Goal: Task Accomplishment & Management: Complete application form

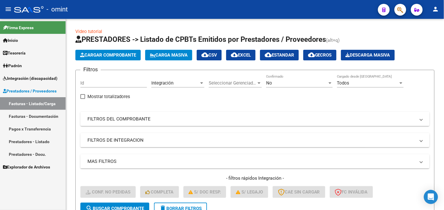
scroll to position [188, 0]
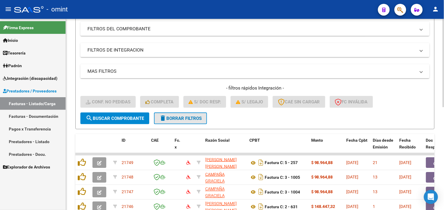
click at [184, 118] on span "delete Borrar Filtros" at bounding box center [180, 118] width 42 height 5
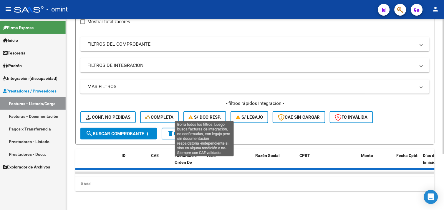
scroll to position [90, 0]
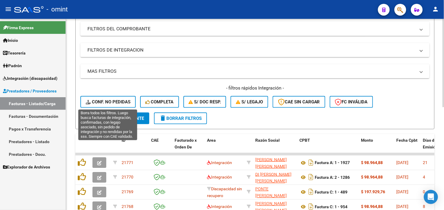
click at [113, 99] on span "Conf. no pedidas" at bounding box center [108, 101] width 45 height 5
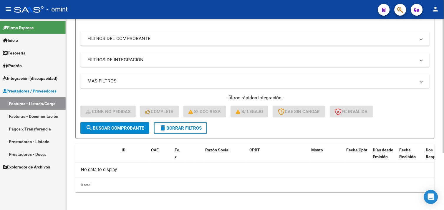
click at [184, 120] on div "- filtros rápidos Integración - Conf. no pedidas Completa S/ Doc Resp. S/ legaj…" at bounding box center [254, 109] width 349 height 28
click at [178, 127] on span "delete Borrar Filtros" at bounding box center [180, 127] width 42 height 5
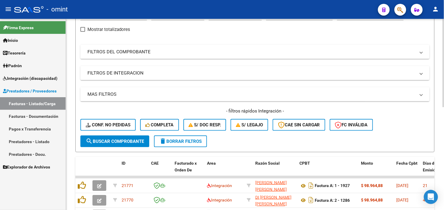
scroll to position [80, 0]
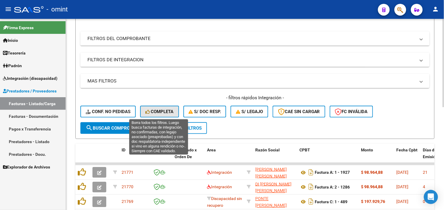
click at [165, 109] on span "Completa" at bounding box center [159, 111] width 28 height 5
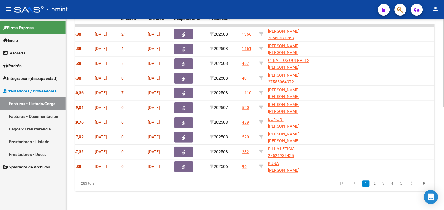
scroll to position [0, 339]
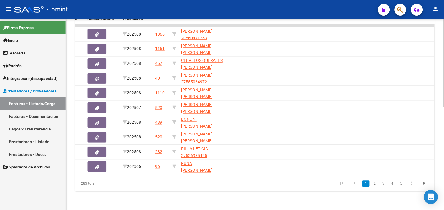
click at [371, 185] on li "2" at bounding box center [374, 184] width 9 height 10
click at [374, 184] on link "2" at bounding box center [374, 183] width 7 height 6
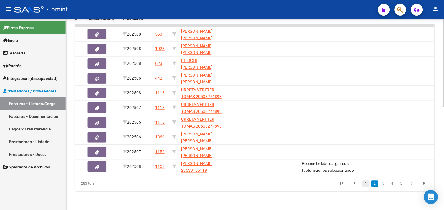
click at [365, 183] on link "1" at bounding box center [365, 183] width 7 height 6
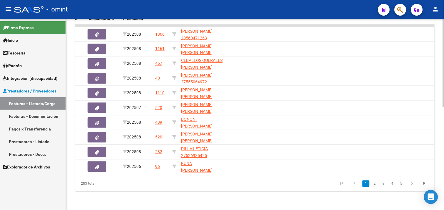
scroll to position [0, 0]
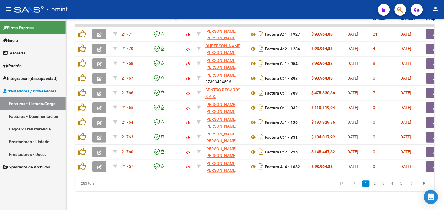
click at [15, 65] on span "Padrón" at bounding box center [12, 65] width 19 height 6
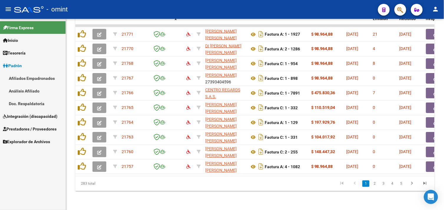
click at [20, 118] on span "Integración (discapacidad)" at bounding box center [30, 116] width 54 height 6
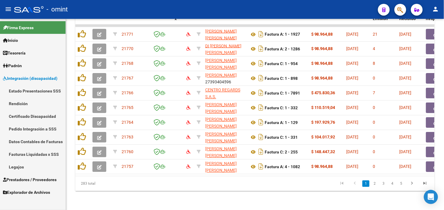
click at [35, 152] on link "Facturas Liquidadas x SSS" at bounding box center [33, 154] width 66 height 13
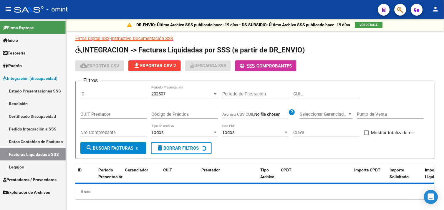
click at [28, 121] on link "Certificado Discapacidad" at bounding box center [33, 116] width 66 height 13
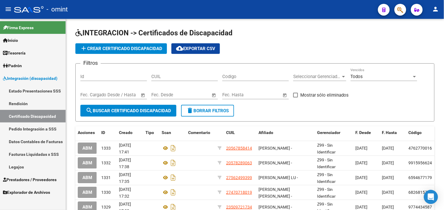
click at [35, 127] on link "Pedido Integración a SSS" at bounding box center [33, 128] width 66 height 13
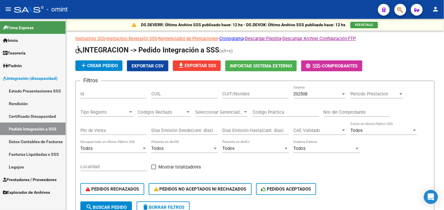
click at [30, 153] on link "Facturas Liquidadas x SSS" at bounding box center [33, 154] width 66 height 13
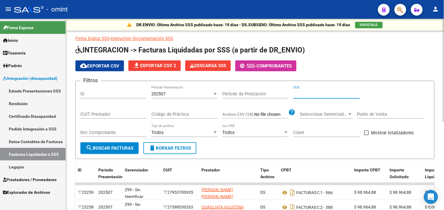
click at [313, 94] on input "CUIL" at bounding box center [326, 93] width 67 height 5
paste input "20-55150916-9"
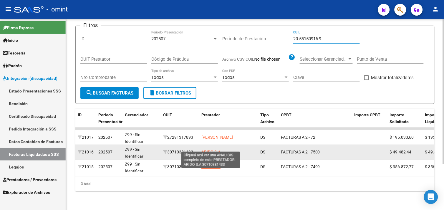
type input "20-55150916-9"
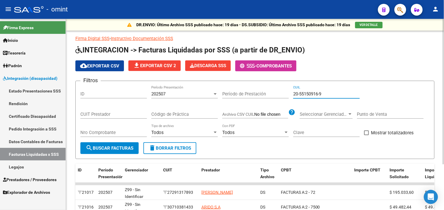
click at [181, 95] on div "202507" at bounding box center [181, 93] width 61 height 5
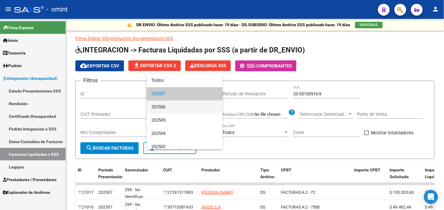
click at [164, 105] on span "202506" at bounding box center [184, 106] width 67 height 13
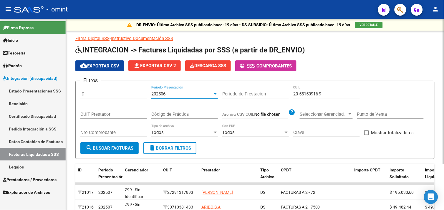
click at [122, 149] on span "search Buscar Facturas" at bounding box center [110, 147] width 48 height 5
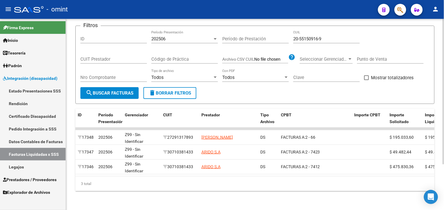
drag, startPoint x: 229, startPoint y: 176, endPoint x: 289, endPoint y: 175, distance: 60.1
click at [290, 175] on datatable-body "17348 202506 Z99 - Sin Identificar 27291317893 MICHEL PAOLA DS FACTURAS A: 2 - …" at bounding box center [254, 151] width 359 height 49
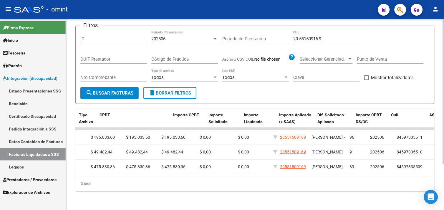
scroll to position [0, 0]
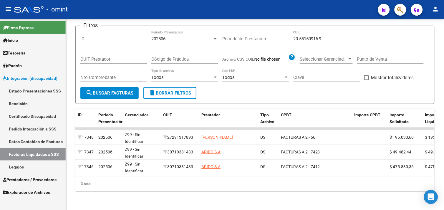
click at [30, 178] on span "Prestadores / Proveedores" at bounding box center [30, 179] width 54 height 6
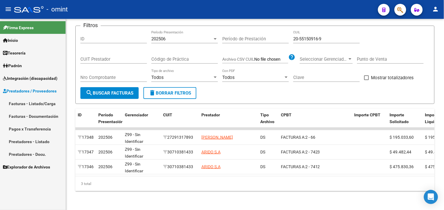
click at [30, 106] on link "Facturas - Listado/Carga" at bounding box center [33, 103] width 66 height 13
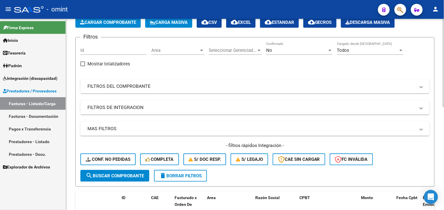
click at [110, 93] on mat-expansion-panel-header "FILTROS DEL COMPROBANTE" at bounding box center [254, 86] width 349 height 14
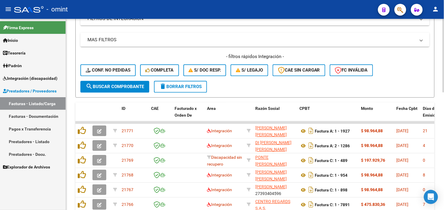
scroll to position [261, 0]
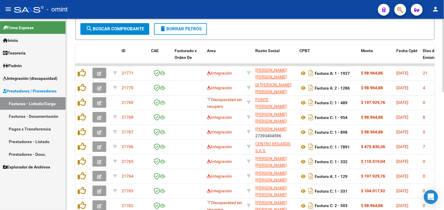
drag, startPoint x: 169, startPoint y: 37, endPoint x: 172, endPoint y: 32, distance: 5.3
click at [172, 32] on button "delete Borrar Filtros" at bounding box center [180, 29] width 53 height 12
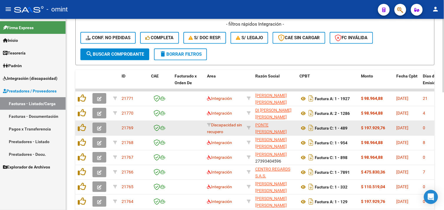
scroll to position [229, 0]
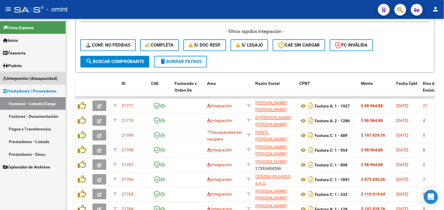
click at [26, 81] on span "Integración (discapacidad)" at bounding box center [30, 78] width 54 height 6
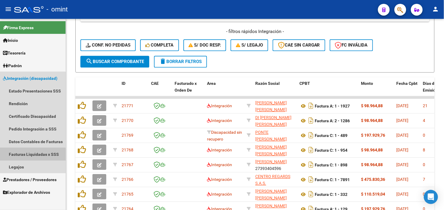
click at [30, 156] on link "Facturas Liquidadas x SSS" at bounding box center [33, 154] width 66 height 13
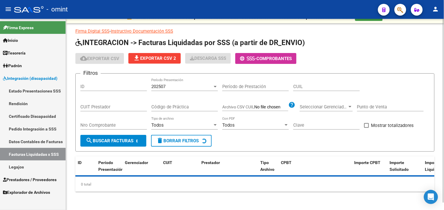
scroll to position [163, 0]
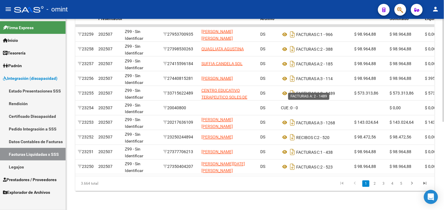
click at [303, 91] on span "FACTURAS A:" at bounding box center [308, 93] width 24 height 5
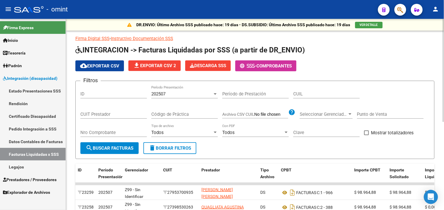
click at [304, 101] on div "CUIL" at bounding box center [326, 95] width 67 height 18
click at [304, 99] on div "CUIL" at bounding box center [326, 95] width 67 height 18
click at [304, 98] on div "CUIL" at bounding box center [326, 92] width 67 height 13
paste input "20-55150916-9"
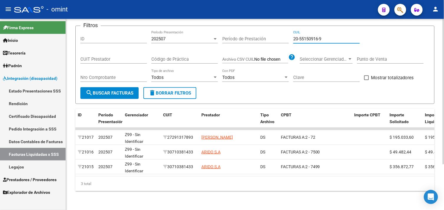
scroll to position [59, 0]
type input "20-55150916-9"
click at [169, 36] on div "202507" at bounding box center [181, 38] width 61 height 5
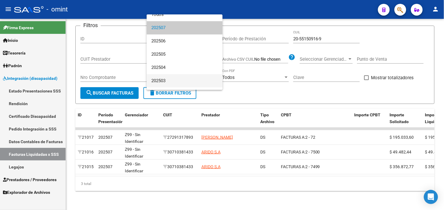
scroll to position [17, 0]
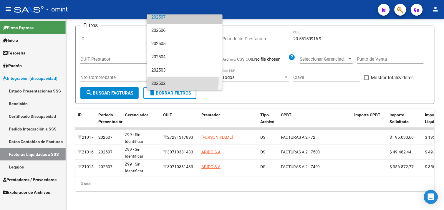
click at [171, 80] on span "202502" at bounding box center [184, 83] width 67 height 13
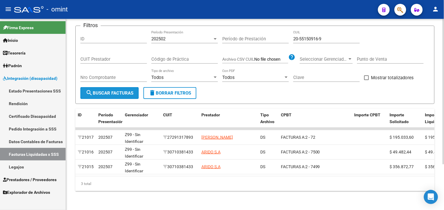
click at [124, 90] on span "search Buscar Facturas" at bounding box center [110, 92] width 48 height 5
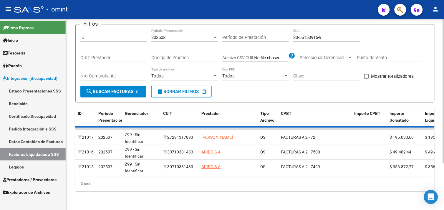
scroll to position [21, 0]
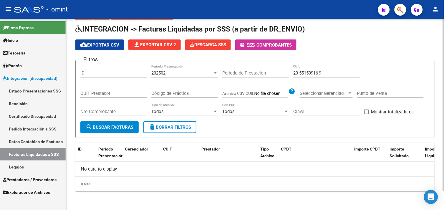
click at [173, 68] on div "202502 Período Presentación" at bounding box center [184, 71] width 67 height 13
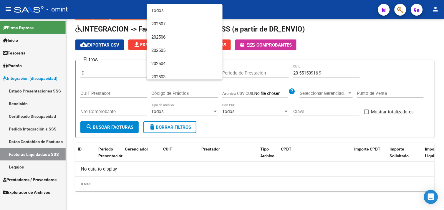
scroll to position [17, 0]
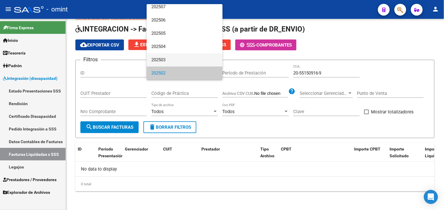
click at [166, 62] on span "202503" at bounding box center [184, 59] width 67 height 13
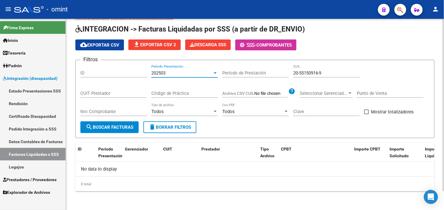
click at [115, 127] on span "search Buscar Facturas" at bounding box center [110, 127] width 48 height 5
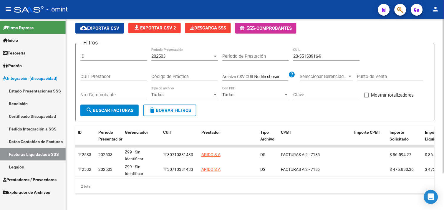
scroll to position [45, 0]
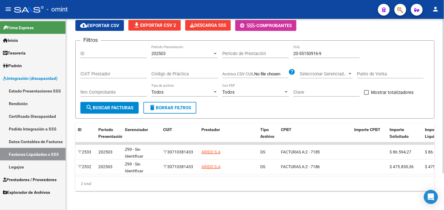
click at [166, 51] on div "202503" at bounding box center [181, 53] width 61 height 5
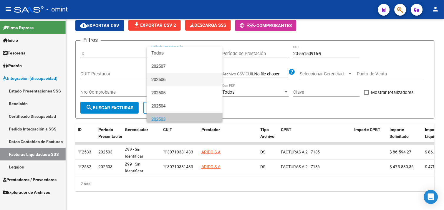
scroll to position [17, 0]
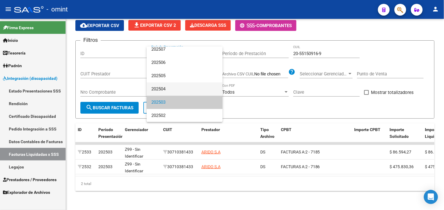
click at [164, 86] on span "202504" at bounding box center [184, 88] width 67 height 13
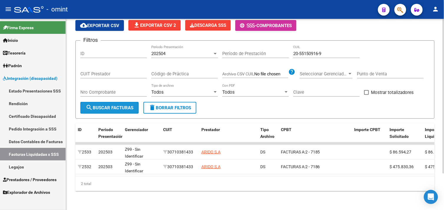
click at [120, 105] on span "search Buscar Facturas" at bounding box center [110, 107] width 48 height 5
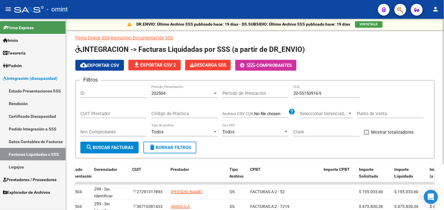
scroll to position [0, 0]
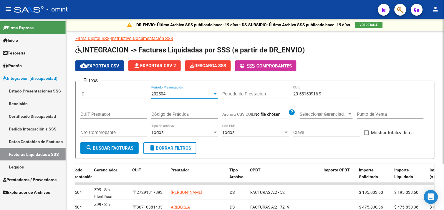
click at [173, 93] on div "202504" at bounding box center [181, 93] width 61 height 5
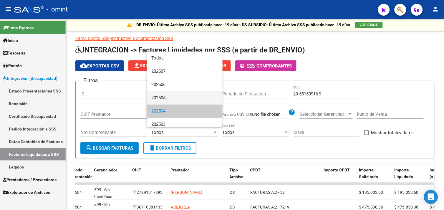
scroll to position [17, 0]
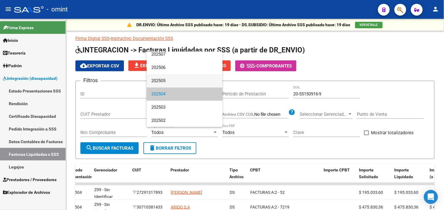
click at [164, 83] on span "202505" at bounding box center [184, 80] width 67 height 13
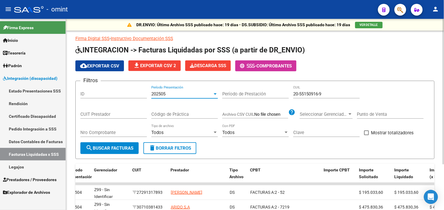
click at [117, 150] on span "search Buscar Facturas" at bounding box center [110, 147] width 48 height 5
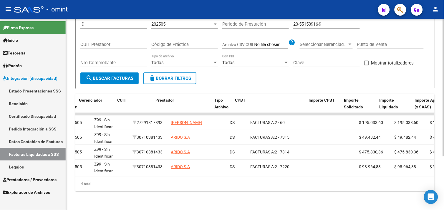
scroll to position [0, 303]
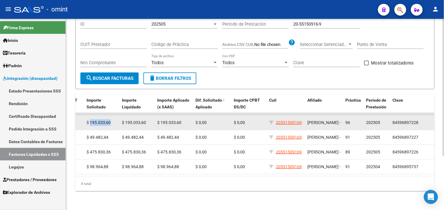
drag, startPoint x: 110, startPoint y: 118, endPoint x: 90, endPoint y: 118, distance: 19.7
click at [90, 120] on span "$ 195.033,60" at bounding box center [99, 122] width 24 height 5
copy span "195.033,60"
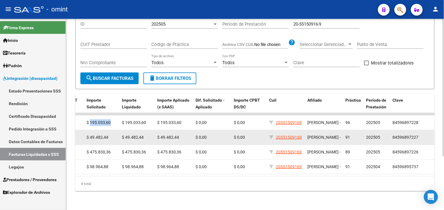
scroll to position [0, 0]
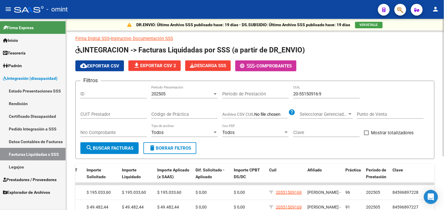
click at [177, 94] on div "202505" at bounding box center [181, 93] width 61 height 5
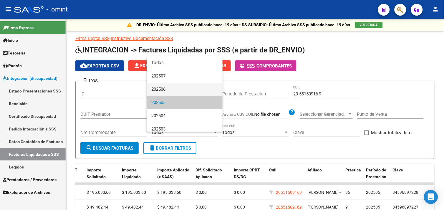
scroll to position [9, 0]
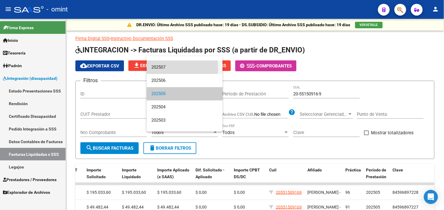
click at [160, 69] on span "202507" at bounding box center [184, 67] width 67 height 13
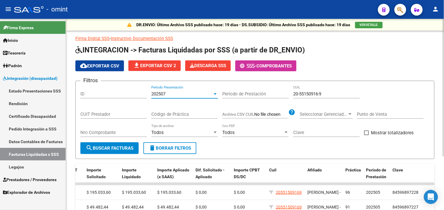
click at [119, 141] on div "Nro Comprobante" at bounding box center [113, 133] width 67 height 18
click at [119, 143] on button "search Buscar Facturas" at bounding box center [109, 148] width 58 height 12
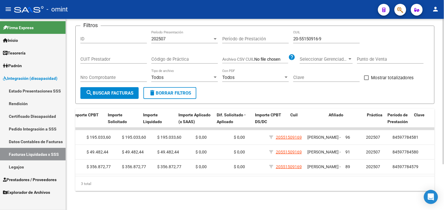
scroll to position [0, 261]
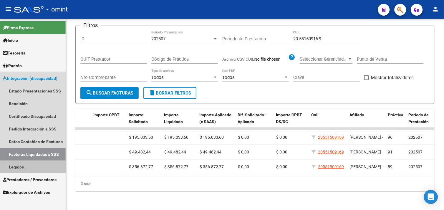
click at [21, 164] on link "Legajos" at bounding box center [33, 166] width 66 height 13
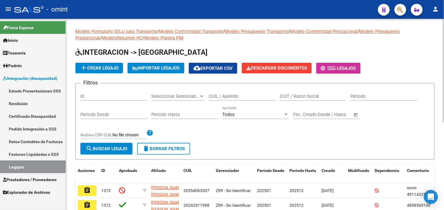
click at [231, 96] on input "CUIL / Apellido" at bounding box center [242, 96] width 67 height 5
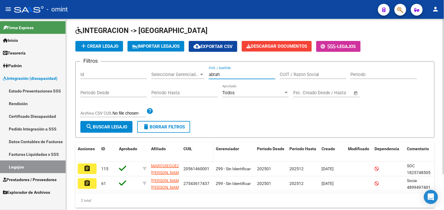
scroll to position [43, 0]
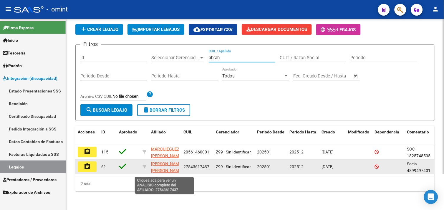
type input "abrah"
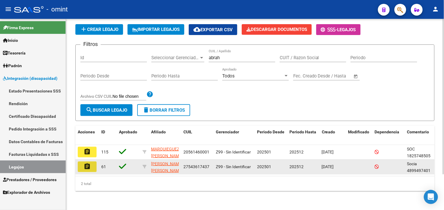
click at [93, 165] on button "assignment" at bounding box center [87, 166] width 19 height 11
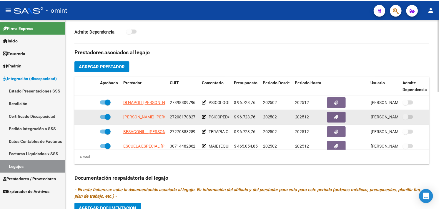
scroll to position [196, 0]
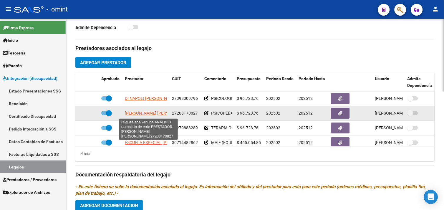
click at [152, 116] on span "FERNANDEZ MARIA INES" at bounding box center [157, 113] width 64 height 5
type textarea "27208170827"
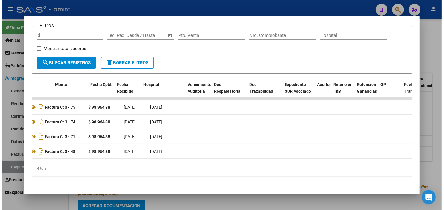
scroll to position [0, 33]
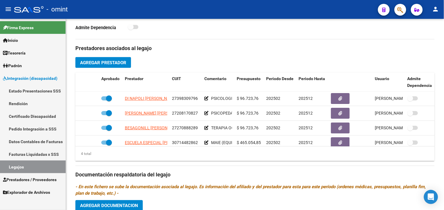
drag, startPoint x: 26, startPoint y: 163, endPoint x: 33, endPoint y: 161, distance: 6.4
click at [26, 163] on link "Legajos" at bounding box center [33, 166] width 66 height 13
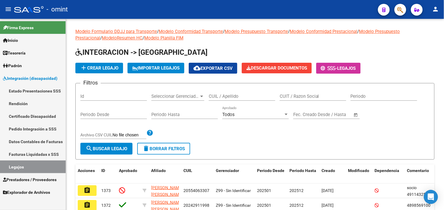
click at [34, 152] on link "Facturas Liquidadas x SSS" at bounding box center [33, 154] width 66 height 13
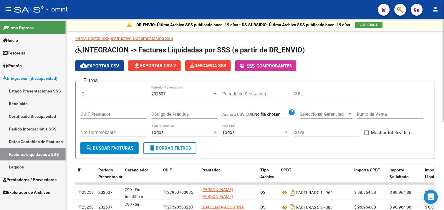
click at [303, 95] on input "CUIL" at bounding box center [326, 93] width 67 height 5
paste input "20-57674722-6"
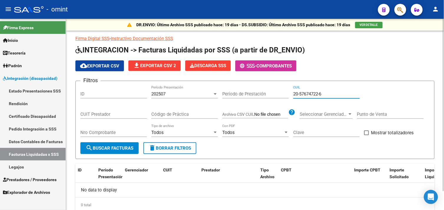
scroll to position [21, 0]
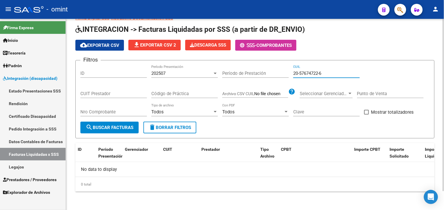
type input "20-57674722-6"
click at [171, 77] on div "202507 Período Presentación" at bounding box center [184, 71] width 67 height 13
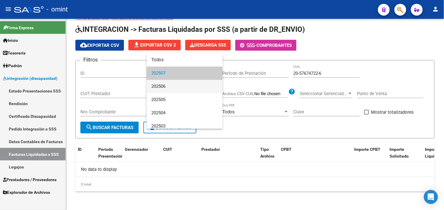
click at [168, 84] on span "202506" at bounding box center [184, 86] width 67 height 13
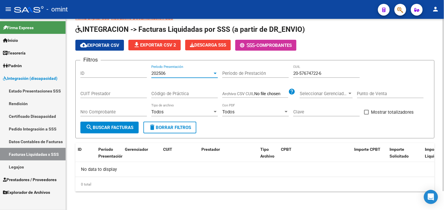
click at [119, 125] on span "search Buscar Facturas" at bounding box center [110, 127] width 48 height 5
click at [108, 135] on form "Filtros ID 202506 Período Presentación Período de Prestación 20-57674722-6 CUIL…" at bounding box center [254, 99] width 359 height 78
click at [120, 129] on span "search Buscar Facturas" at bounding box center [110, 127] width 48 height 5
click at [120, 127] on span "search Buscar Facturas" at bounding box center [110, 127] width 48 height 5
click at [167, 72] on div "202506" at bounding box center [181, 73] width 61 height 5
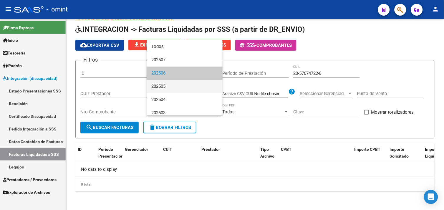
click at [169, 86] on span "202505" at bounding box center [184, 86] width 67 height 13
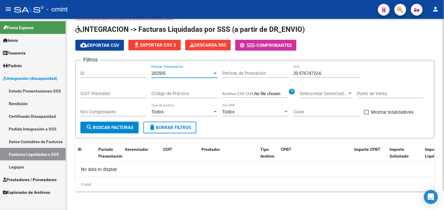
click at [124, 127] on span "search Buscar Facturas" at bounding box center [110, 127] width 48 height 5
click at [176, 77] on div "202505 Período Presentación" at bounding box center [184, 71] width 67 height 13
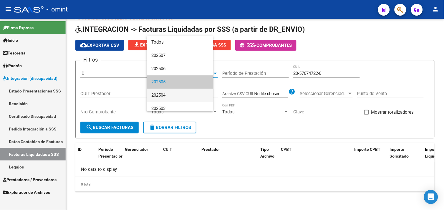
scroll to position [9, 0]
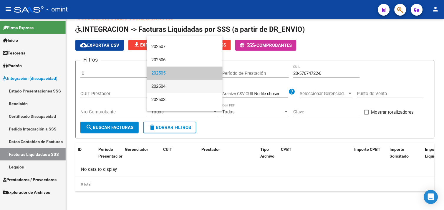
click at [173, 90] on span "202504" at bounding box center [184, 86] width 67 height 13
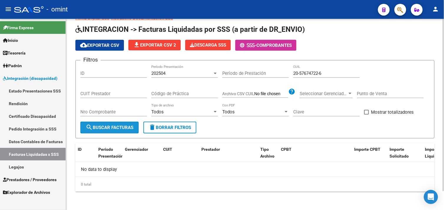
click at [112, 130] on button "search Buscar Facturas" at bounding box center [109, 128] width 58 height 12
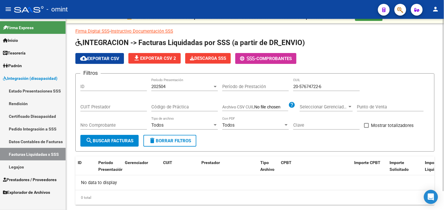
scroll to position [21, 0]
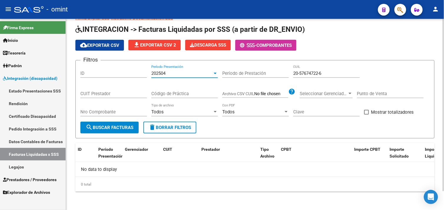
click at [165, 72] on span "202504" at bounding box center [158, 73] width 14 height 5
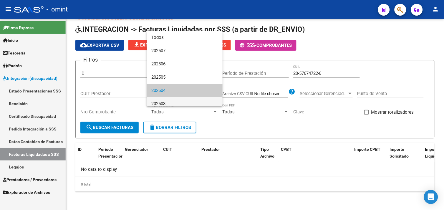
scroll to position [17, 0]
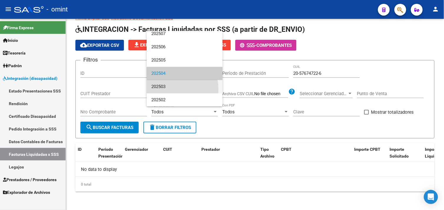
click at [164, 89] on span "202503" at bounding box center [184, 86] width 67 height 13
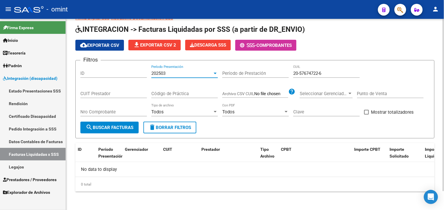
click at [114, 126] on span "search Buscar Facturas" at bounding box center [110, 127] width 48 height 5
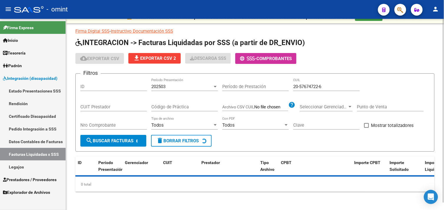
scroll to position [21, 0]
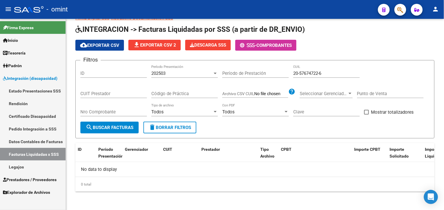
click at [34, 168] on link "Legajos" at bounding box center [33, 166] width 66 height 13
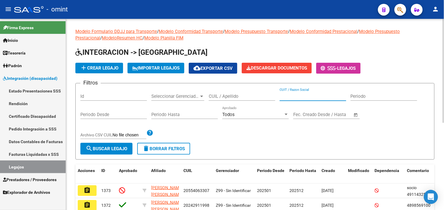
click at [298, 97] on input "CUIT / Razon Social" at bounding box center [313, 96] width 67 height 5
click at [224, 97] on input "CUIL / Apellido" at bounding box center [242, 96] width 67 height 5
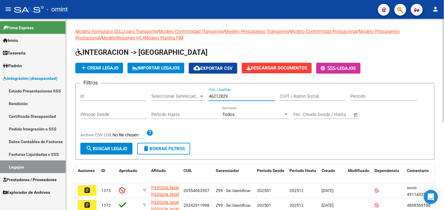
click at [225, 95] on input "46212829" at bounding box center [242, 96] width 67 height 5
type input "46212829"
click at [100, 149] on span "search Buscar Legajo" at bounding box center [107, 148] width 42 height 5
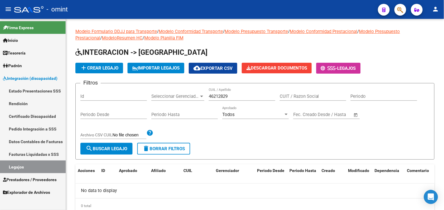
click at [34, 68] on link "Padrón" at bounding box center [33, 65] width 66 height 13
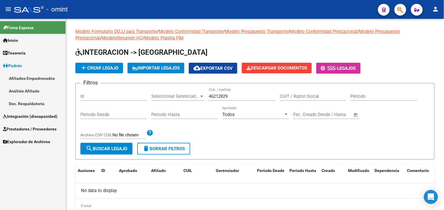
click at [34, 76] on link "Afiliados Empadronados" at bounding box center [33, 78] width 66 height 13
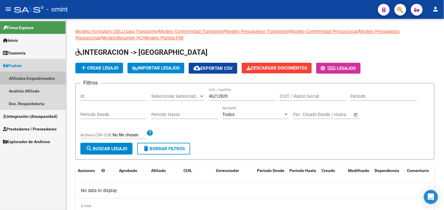
click at [46, 80] on link "Afiliados Empadronados" at bounding box center [33, 78] width 66 height 13
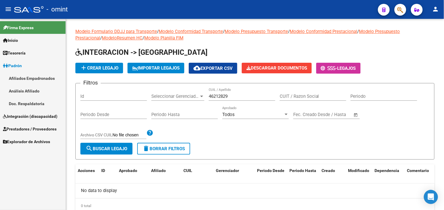
click at [44, 79] on link "Afiliados Empadronados" at bounding box center [33, 78] width 66 height 13
click at [237, 99] on input "46212829" at bounding box center [242, 96] width 67 height 5
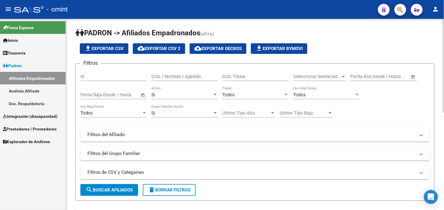
click at [190, 77] on input "CUIL / Nombre / Apellido" at bounding box center [184, 76] width 67 height 5
paste input "46212829"
click at [162, 78] on input "46212829" at bounding box center [184, 76] width 67 height 5
paste input "2054516032-4"
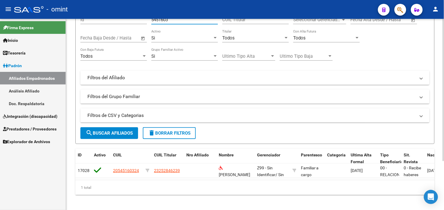
scroll to position [65, 0]
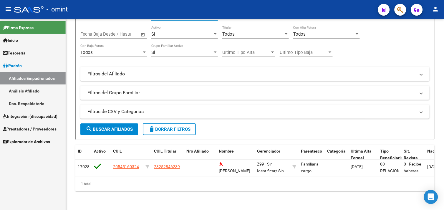
type input "5451603"
click at [25, 118] on span "Integración (discapacidad)" at bounding box center [30, 116] width 54 height 6
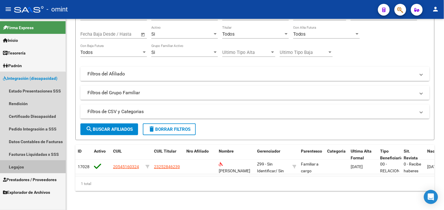
click at [23, 163] on link "Legajos" at bounding box center [33, 166] width 66 height 13
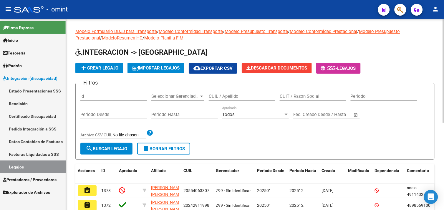
click at [217, 102] on div "CUIL / Apellido" at bounding box center [242, 97] width 67 height 18
click at [219, 99] on div "CUIL / Apellido" at bounding box center [242, 94] width 67 height 13
paste input "20-54516032-4"
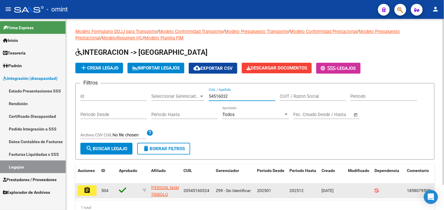
type input "54516032"
click at [86, 187] on mat-icon "assignment" at bounding box center [87, 190] width 7 height 7
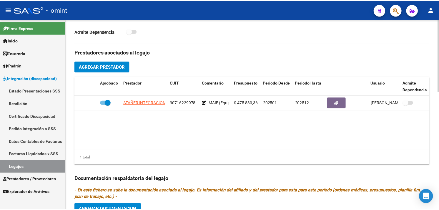
scroll to position [229, 0]
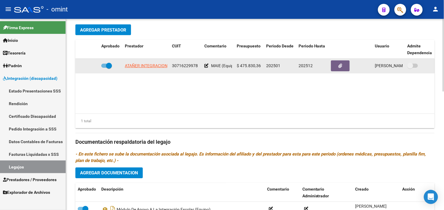
click at [137, 67] on span "ATAÑER INTEGRACIONES S.R.L" at bounding box center [154, 66] width 58 height 5
type textarea "30716229978"
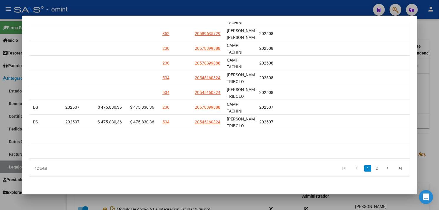
scroll to position [0, 890]
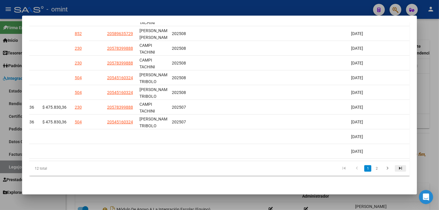
click at [400, 170] on icon "go to last page" at bounding box center [401, 168] width 8 height 7
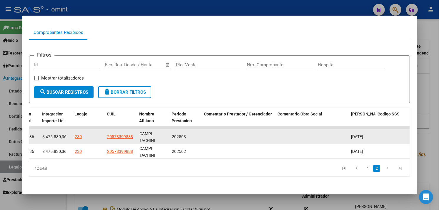
scroll to position [59, 0]
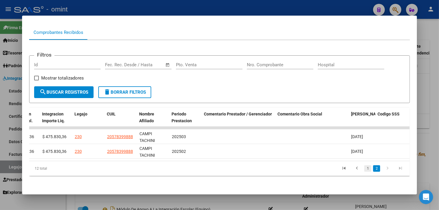
click at [365, 169] on link "1" at bounding box center [368, 168] width 7 height 6
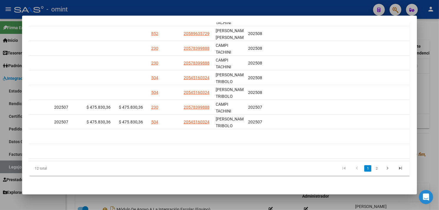
scroll to position [0, 0]
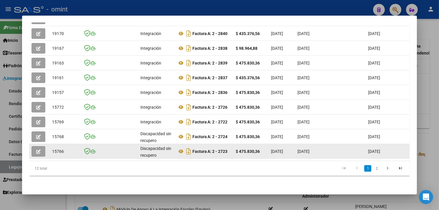
click at [33, 146] on button "button" at bounding box center [39, 151] width 14 height 11
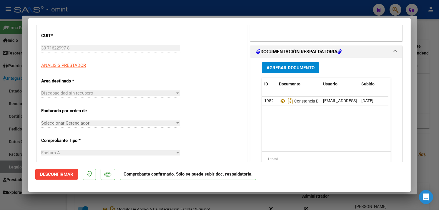
scroll to position [65, 0]
type input "$ 0,00"
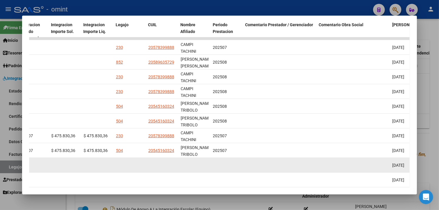
scroll to position [177, 0]
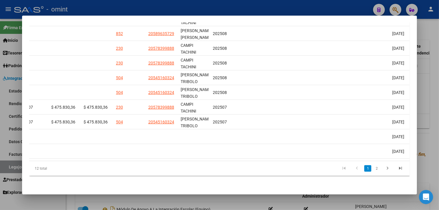
drag, startPoint x: 400, startPoint y: 171, endPoint x: 395, endPoint y: 169, distance: 5.4
click at [400, 171] on icon "go to last page" at bounding box center [401, 168] width 8 height 7
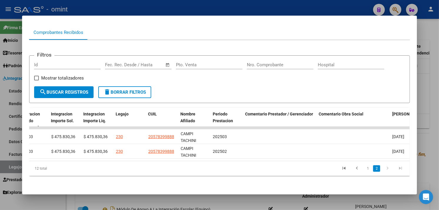
scroll to position [59, 0]
click at [356, 168] on icon "go to previous page" at bounding box center [357, 168] width 8 height 7
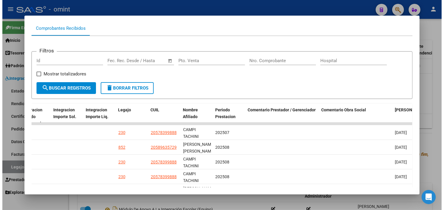
scroll to position [177, 0]
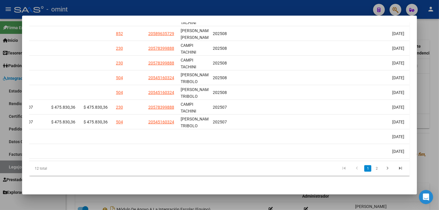
click at [426, 113] on div at bounding box center [219, 105] width 439 height 210
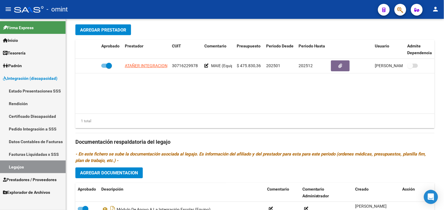
click at [25, 68] on link "Padrón" at bounding box center [33, 65] width 66 height 13
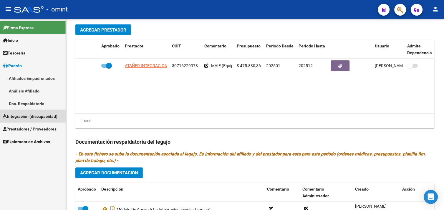
click at [29, 112] on link "Integración (discapacidad)" at bounding box center [33, 116] width 66 height 13
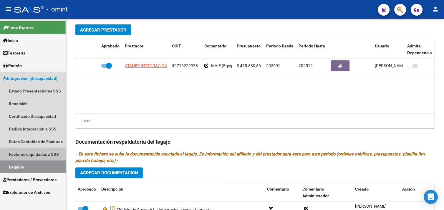
click at [32, 152] on link "Facturas Liquidadas x SSS" at bounding box center [33, 154] width 66 height 13
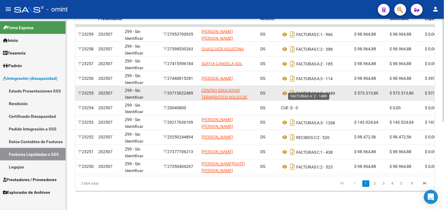
click at [303, 91] on span "FACTURAS A:" at bounding box center [308, 93] width 24 height 5
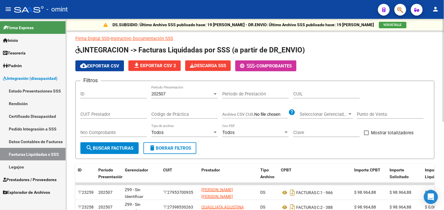
click at [307, 92] on input "CUIL" at bounding box center [326, 93] width 67 height 5
click at [32, 127] on link "Pedido Integración a SSS" at bounding box center [33, 128] width 66 height 13
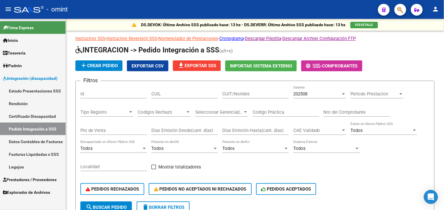
click at [34, 151] on link "Facturas Liquidadas x SSS" at bounding box center [33, 154] width 66 height 13
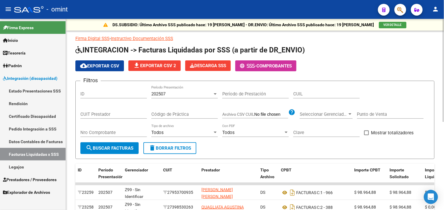
click at [320, 93] on input "CUIL" at bounding box center [326, 93] width 67 height 5
paste input "30-71622997-8"
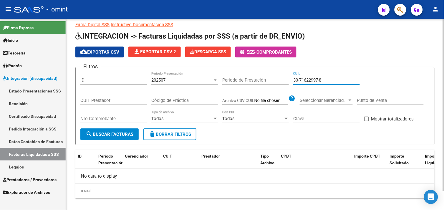
scroll to position [21, 0]
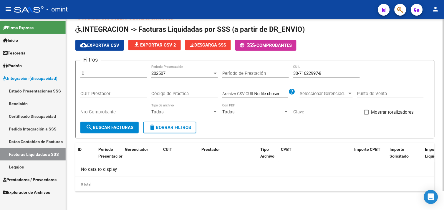
click at [330, 73] on input "30-71622997-8" at bounding box center [326, 73] width 67 height 5
paste input "20-54516032-4"
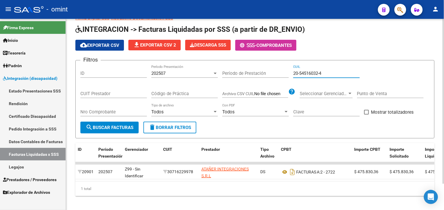
scroll to position [30, 0]
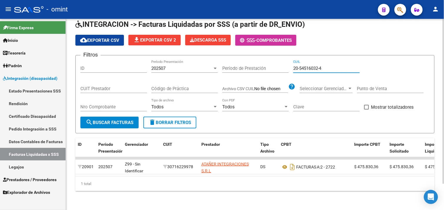
type input "20-54516032-4"
click at [179, 66] on div "202507" at bounding box center [181, 68] width 61 height 5
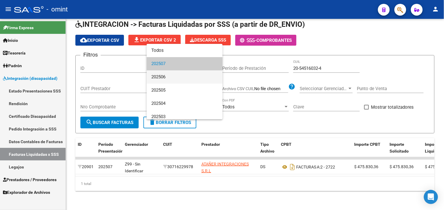
click at [171, 77] on span "202506" at bounding box center [184, 76] width 67 height 13
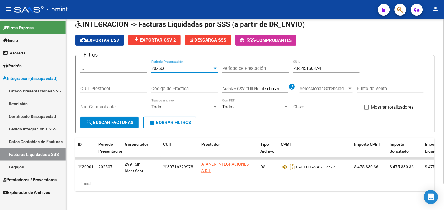
click at [117, 120] on span "search Buscar Facturas" at bounding box center [110, 122] width 48 height 5
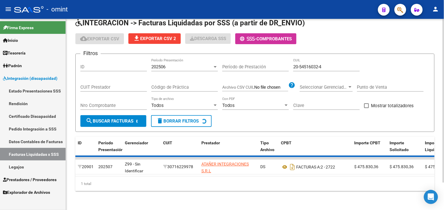
scroll to position [21, 0]
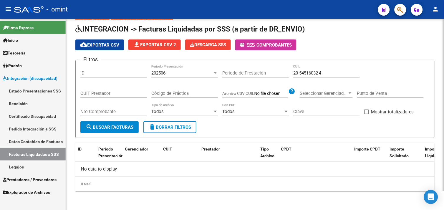
click at [170, 72] on div "202506" at bounding box center [181, 72] width 61 height 5
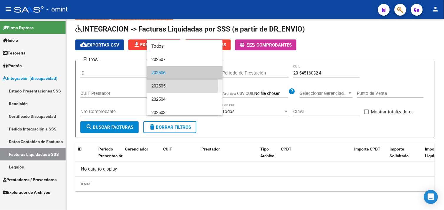
click at [168, 86] on span "202505" at bounding box center [184, 85] width 67 height 13
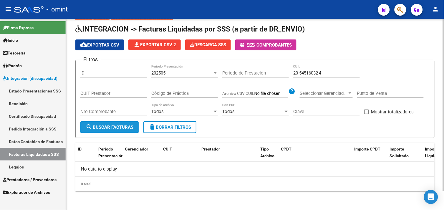
click at [123, 128] on span "search Buscar Facturas" at bounding box center [110, 127] width 48 height 5
click at [175, 68] on div "202505 Período Presentación" at bounding box center [184, 71] width 67 height 13
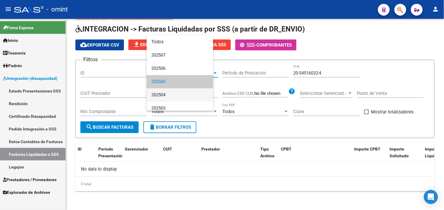
scroll to position [9, 0]
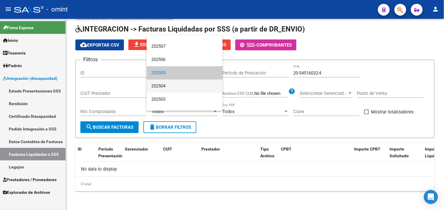
click at [166, 87] on span "202504" at bounding box center [184, 85] width 67 height 13
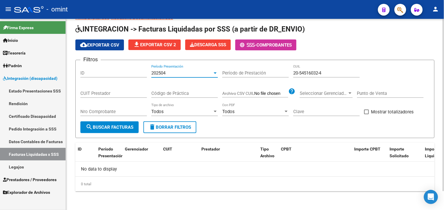
click at [114, 127] on span "search Buscar Facturas" at bounding box center [110, 127] width 48 height 5
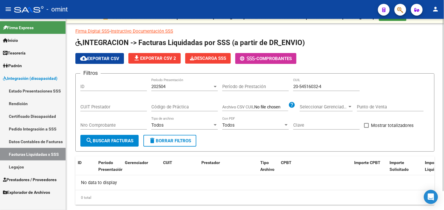
scroll to position [21, 0]
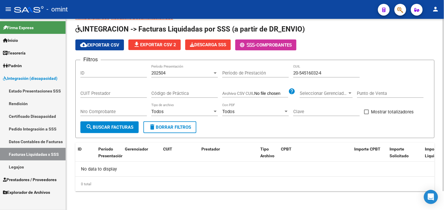
click at [171, 73] on div "202504" at bounding box center [181, 72] width 61 height 5
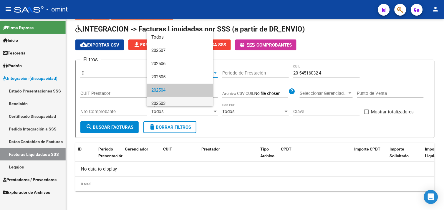
scroll to position [17, 0]
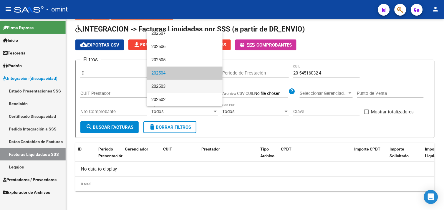
drag, startPoint x: 167, startPoint y: 83, endPoint x: 146, endPoint y: 105, distance: 30.6
click at [167, 84] on span "202503" at bounding box center [184, 86] width 67 height 13
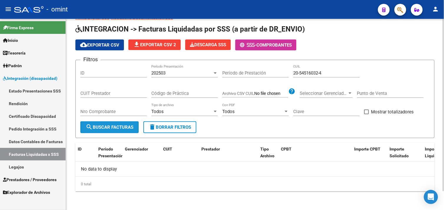
click at [125, 124] on button "search Buscar Facturas" at bounding box center [109, 127] width 58 height 12
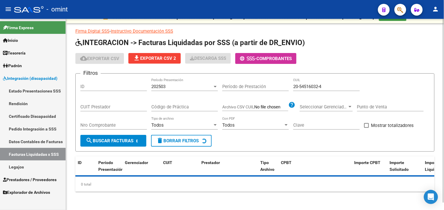
scroll to position [21, 0]
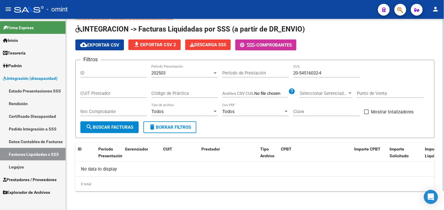
click at [167, 74] on div "202503" at bounding box center [181, 72] width 61 height 5
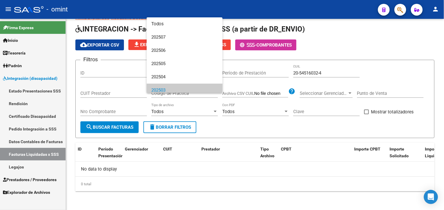
scroll to position [17, 0]
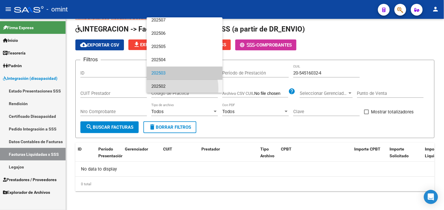
click at [166, 89] on span "202502" at bounding box center [184, 86] width 67 height 13
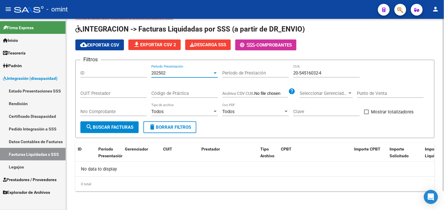
click at [120, 122] on button "search Buscar Facturas" at bounding box center [109, 127] width 58 height 12
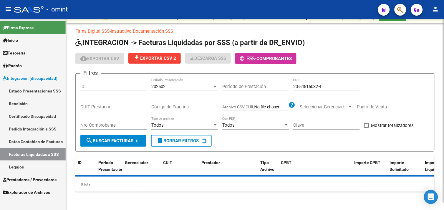
scroll to position [21, 0]
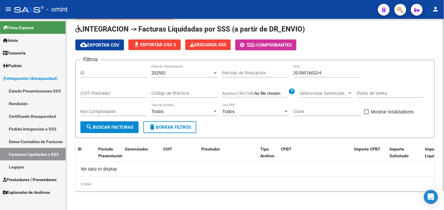
click at [169, 127] on span "delete Borrar Filtros" at bounding box center [170, 127] width 42 height 5
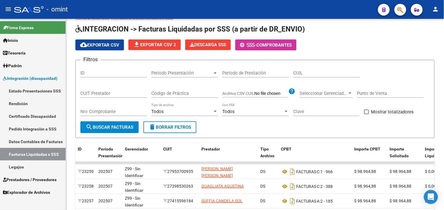
click at [28, 163] on link "Legajos" at bounding box center [33, 166] width 66 height 13
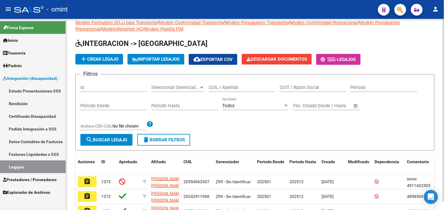
scroll to position [21, 0]
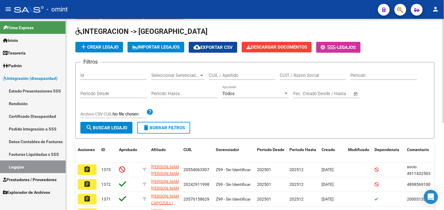
click at [231, 77] on input "CUIL / Apellido" at bounding box center [242, 75] width 67 height 5
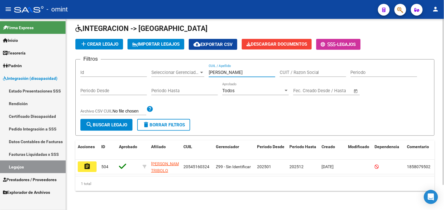
scroll to position [29, 0]
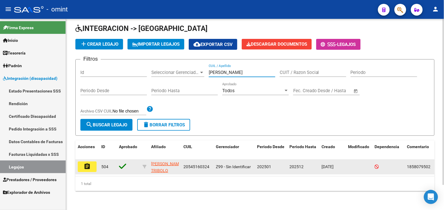
type input "brusa tr"
click at [86, 163] on mat-icon "assignment" at bounding box center [87, 166] width 7 height 7
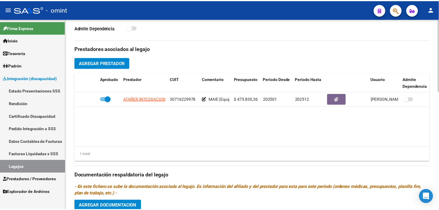
scroll to position [196, 0]
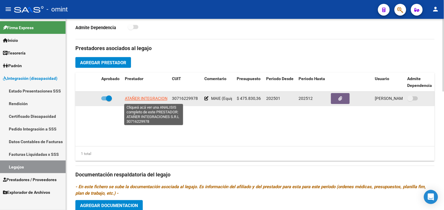
click at [139, 100] on span "ATAÑER INTEGRACIONES S.R.L" at bounding box center [154, 98] width 58 height 5
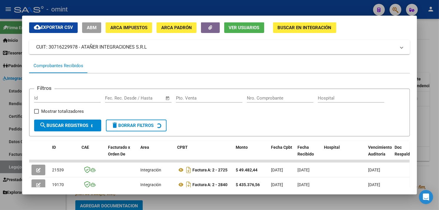
scroll to position [177, 0]
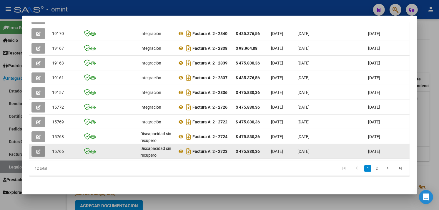
click at [40, 148] on button "button" at bounding box center [39, 151] width 14 height 11
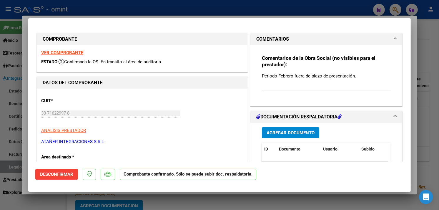
click at [51, 55] on strong "VER COMPROBANTE" at bounding box center [62, 52] width 42 height 5
type input "$ 0,00"
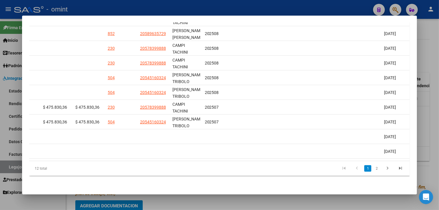
scroll to position [0, 859]
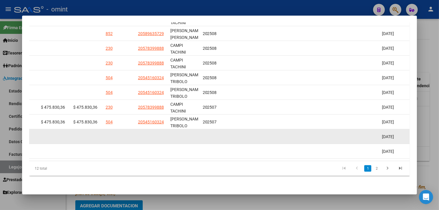
drag, startPoint x: 250, startPoint y: 90, endPoint x: 213, endPoint y: 133, distance: 56.4
click at [213, 133] on datatable-body-cell at bounding box center [217, 136] width 32 height 14
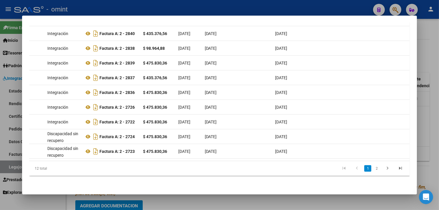
scroll to position [0, 87]
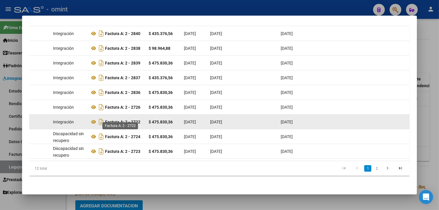
drag, startPoint x: 142, startPoint y: 119, endPoint x: 130, endPoint y: 118, distance: 12.1
click at [130, 118] on datatable-body-cell "Factura A: 2 - 2722" at bounding box center [116, 122] width 59 height 14
copy strong "2722"
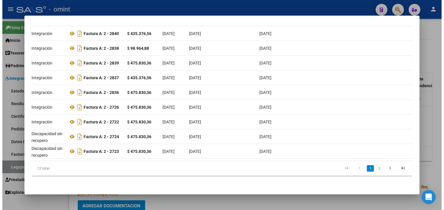
scroll to position [0, 100]
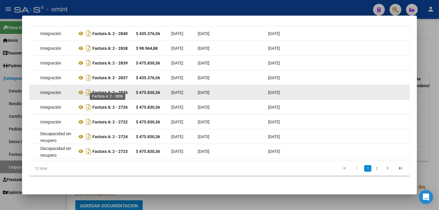
drag, startPoint x: 127, startPoint y: 90, endPoint x: 117, endPoint y: 88, distance: 9.5
click at [117, 88] on div "Factura A: 2 - 2836" at bounding box center [104, 92] width 54 height 9
copy strong "2836"
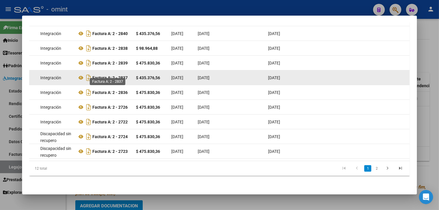
drag, startPoint x: 130, startPoint y: 70, endPoint x: 117, endPoint y: 73, distance: 13.2
click at [117, 73] on datatable-body-cell "Factura A: 2 - 2837" at bounding box center [104, 77] width 59 height 14
copy strong "2837"
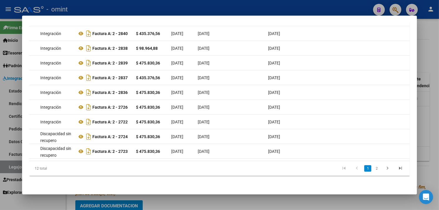
click at [422, 64] on div at bounding box center [219, 105] width 439 height 210
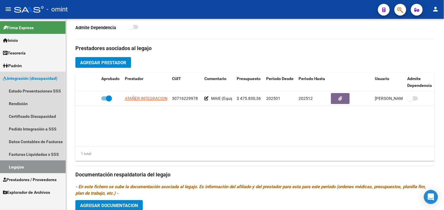
click at [32, 165] on link "Legajos" at bounding box center [33, 166] width 66 height 13
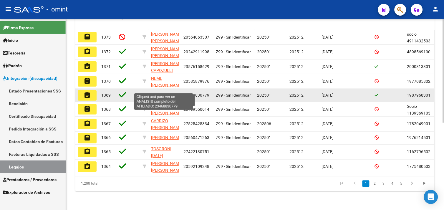
scroll to position [95, 0]
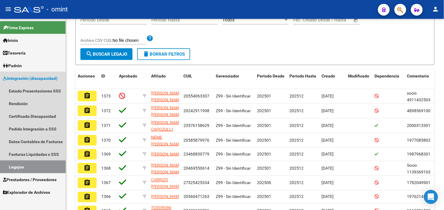
click at [21, 166] on link "Legajos" at bounding box center [33, 166] width 66 height 13
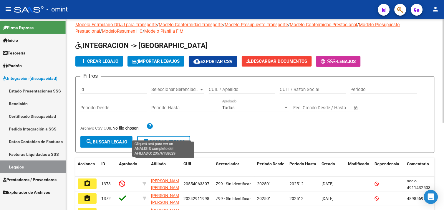
scroll to position [0, 0]
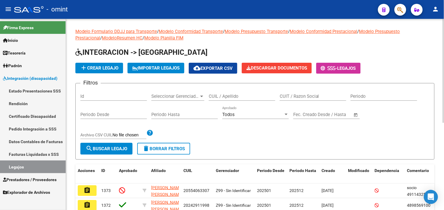
click at [227, 96] on input "CUIL / Apellido" at bounding box center [242, 96] width 67 height 5
paste input "Altamirano"
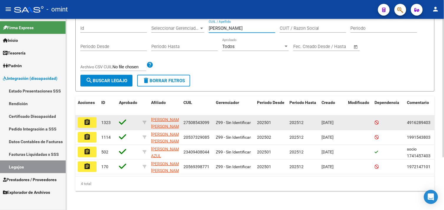
scroll to position [73, 0]
type input "Altamirano"
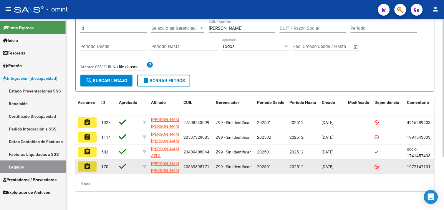
click at [91, 161] on button "assignment" at bounding box center [87, 166] width 19 height 11
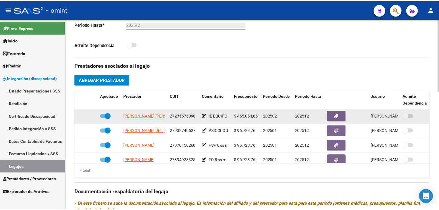
scroll to position [131, 0]
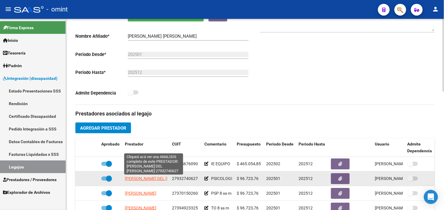
click at [149, 180] on span "VALENTIN PILAR DEL ROSARIO" at bounding box center [161, 178] width 72 height 5
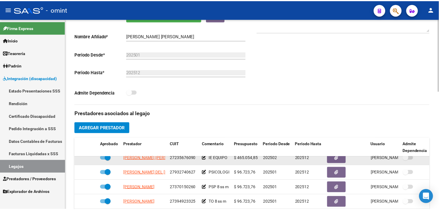
scroll to position [11, 0]
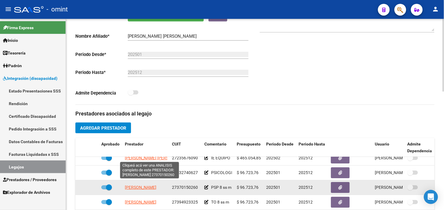
click at [141, 185] on span "WEBER GABRIELA AYELEN" at bounding box center [141, 187] width 32 height 5
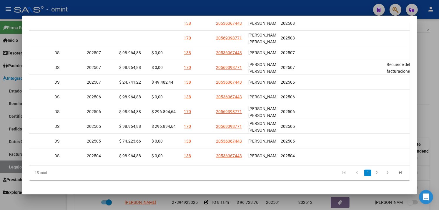
scroll to position [0, 794]
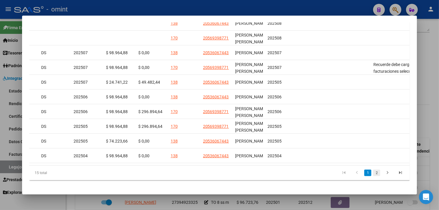
click at [375, 170] on link "2" at bounding box center [376, 173] width 7 height 6
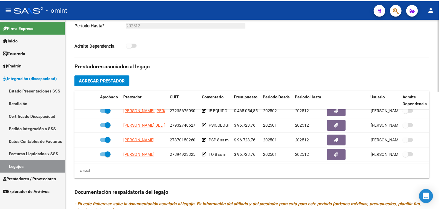
scroll to position [261, 0]
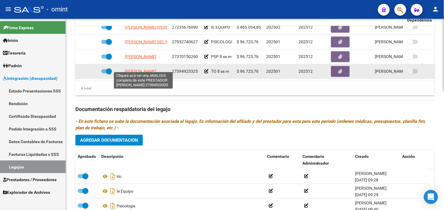
click at [145, 69] on span "VALERIO CAROLINA" at bounding box center [141, 71] width 32 height 5
type textarea "27394923325"
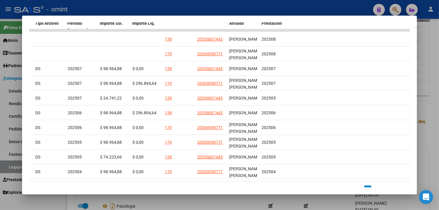
scroll to position [0, 809]
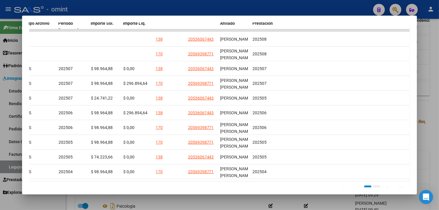
click at [373, 186] on link "2" at bounding box center [376, 188] width 7 height 6
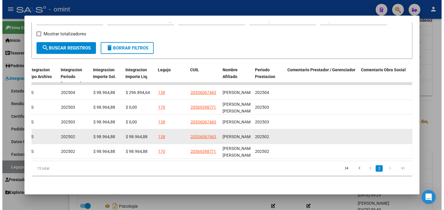
scroll to position [99, 0]
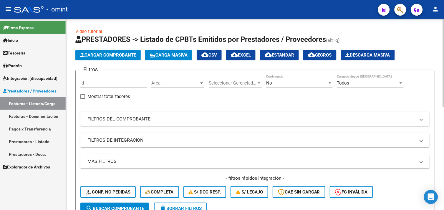
scroll to position [90, 0]
